Goal: Task Accomplishment & Management: Manage account settings

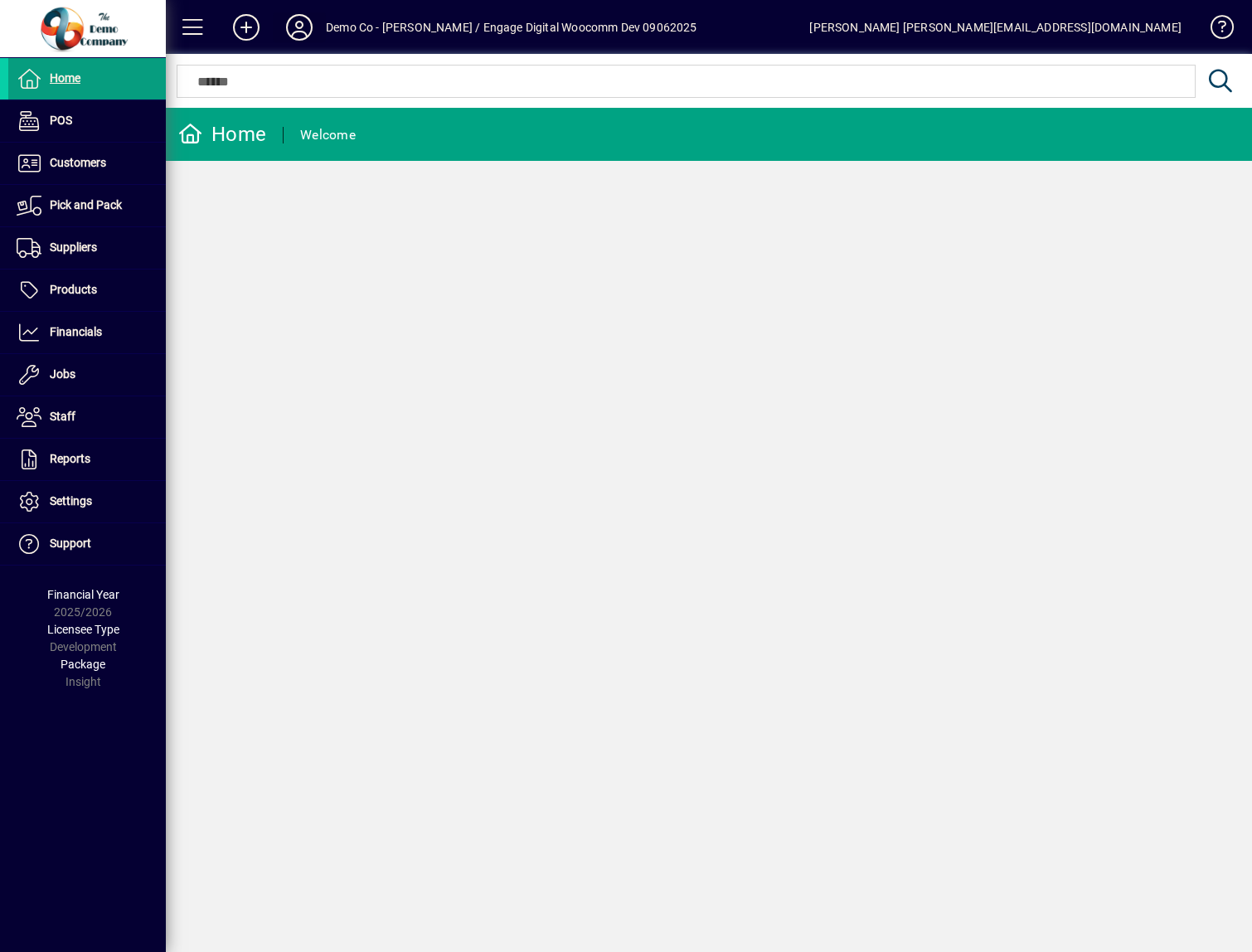
click at [315, 27] on icon at bounding box center [299, 27] width 33 height 26
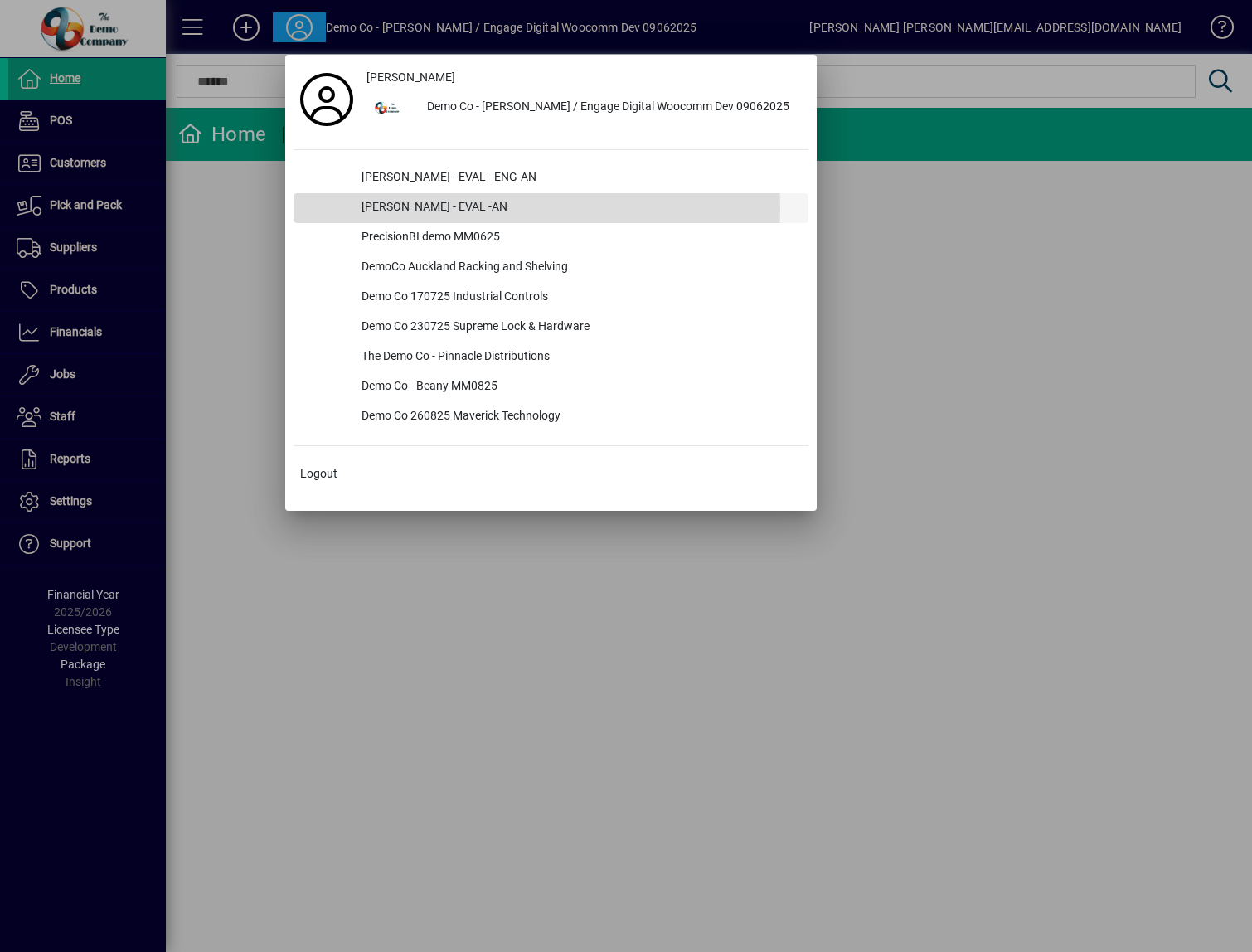
click at [433, 209] on div "[PERSON_NAME] - EVAL -AN" at bounding box center [578, 208] width 461 height 30
